Goal: Task Accomplishment & Management: Use online tool/utility

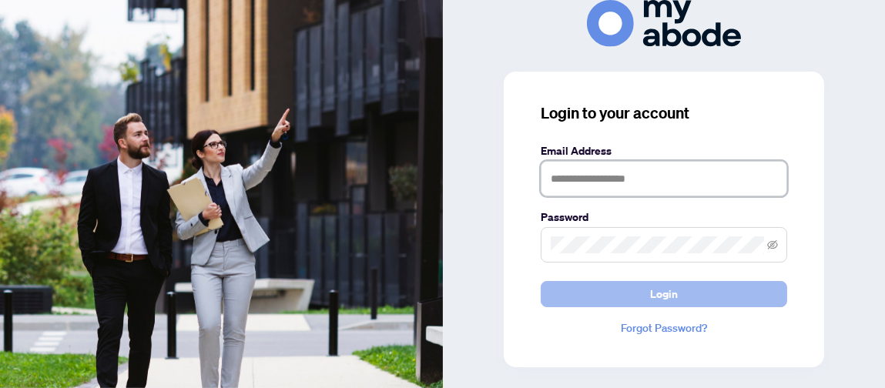
type input "**********"
click at [656, 289] on span "Login" at bounding box center [664, 294] width 28 height 25
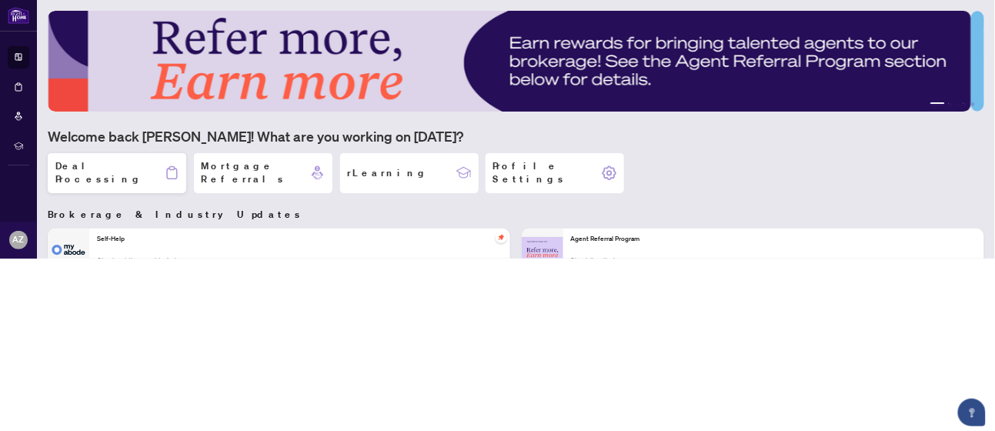
click at [111, 166] on h2 "Deal Processing" at bounding box center [109, 173] width 109 height 26
